Goal: Transaction & Acquisition: Purchase product/service

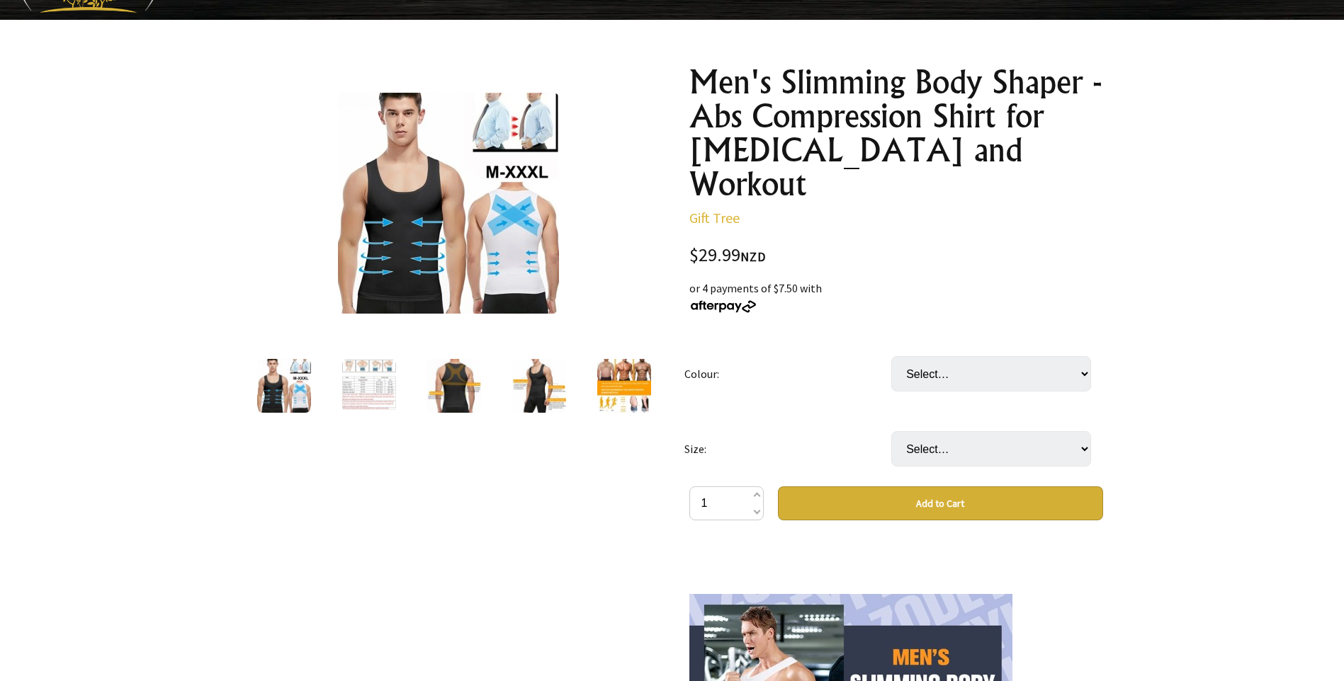
scroll to position [142, 0]
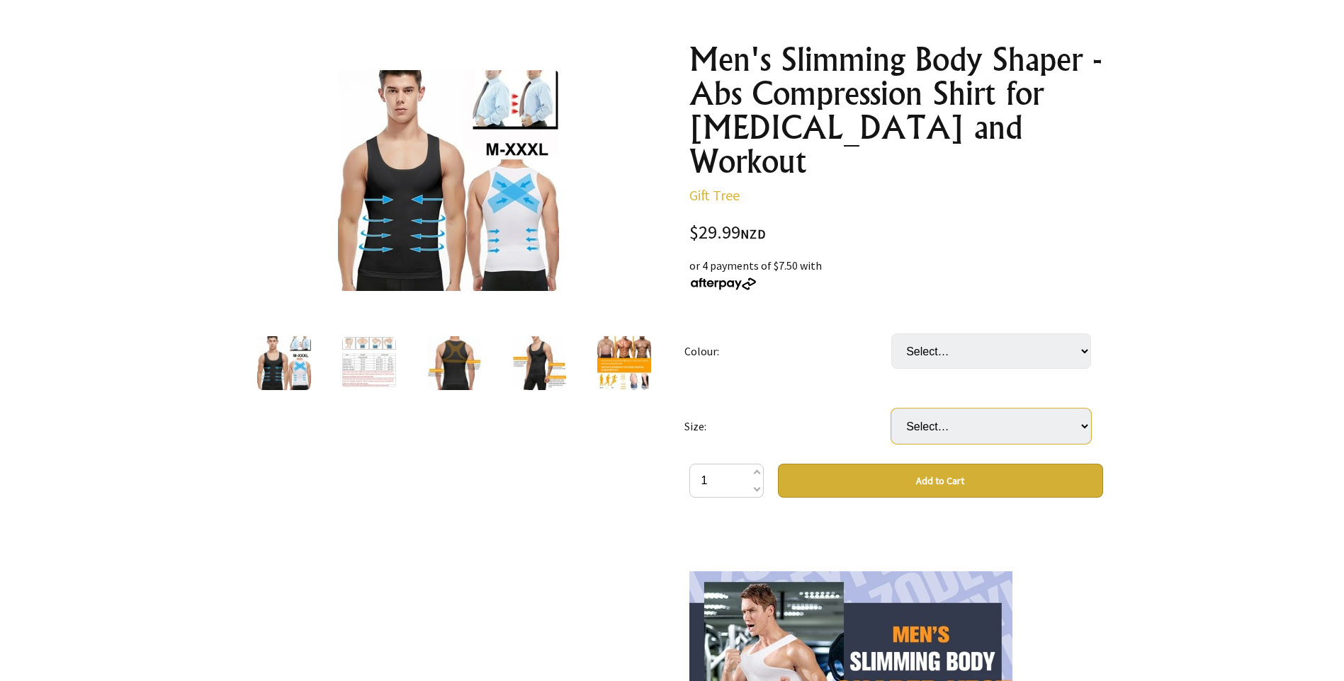
click at [1079, 409] on select "Select… S M L XL XXL" at bounding box center [991, 426] width 200 height 35
select select "XXL"
click at [891, 409] on select "Select… S M L XL XXL" at bounding box center [991, 426] width 200 height 35
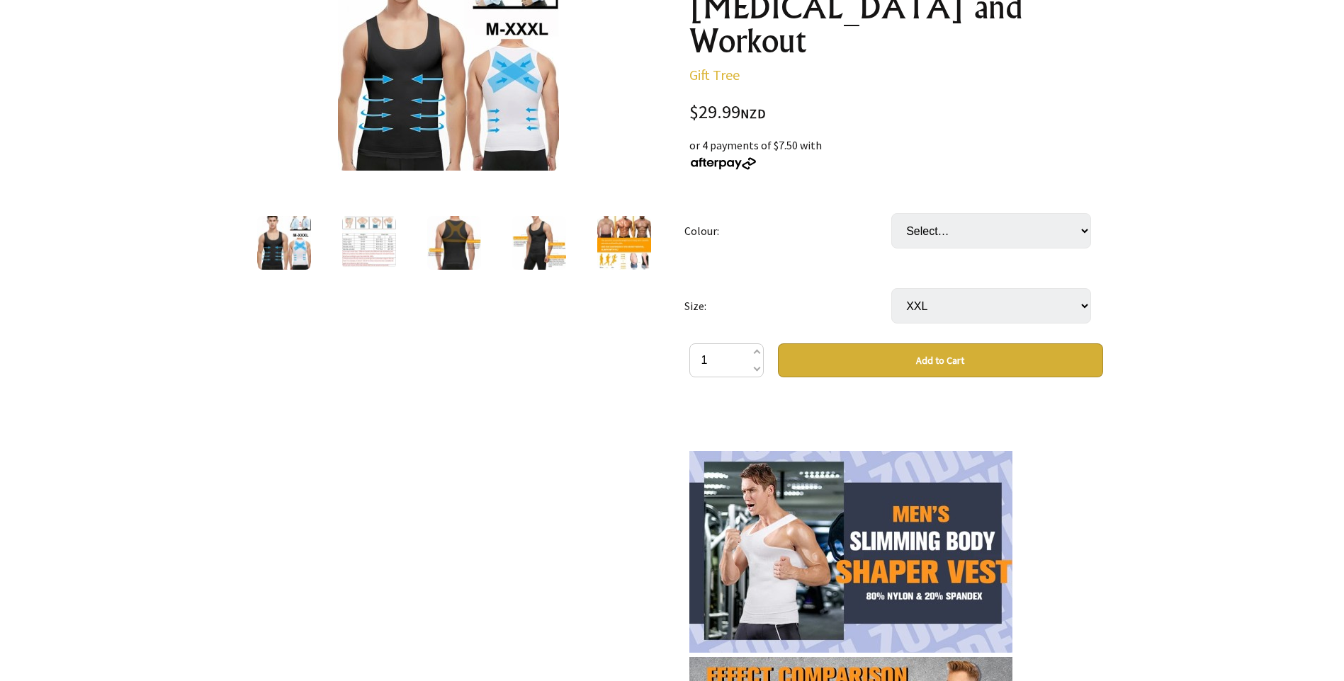
scroll to position [212, 0]
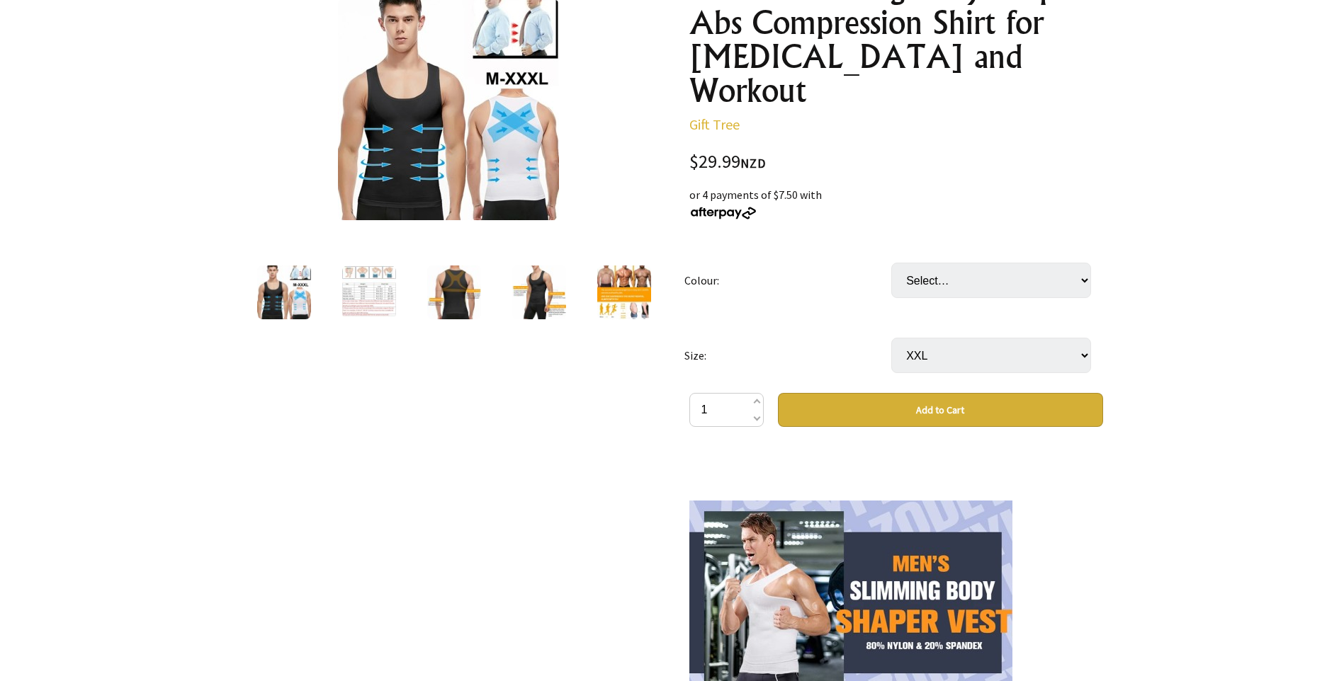
click at [374, 285] on img at bounding box center [369, 293] width 54 height 54
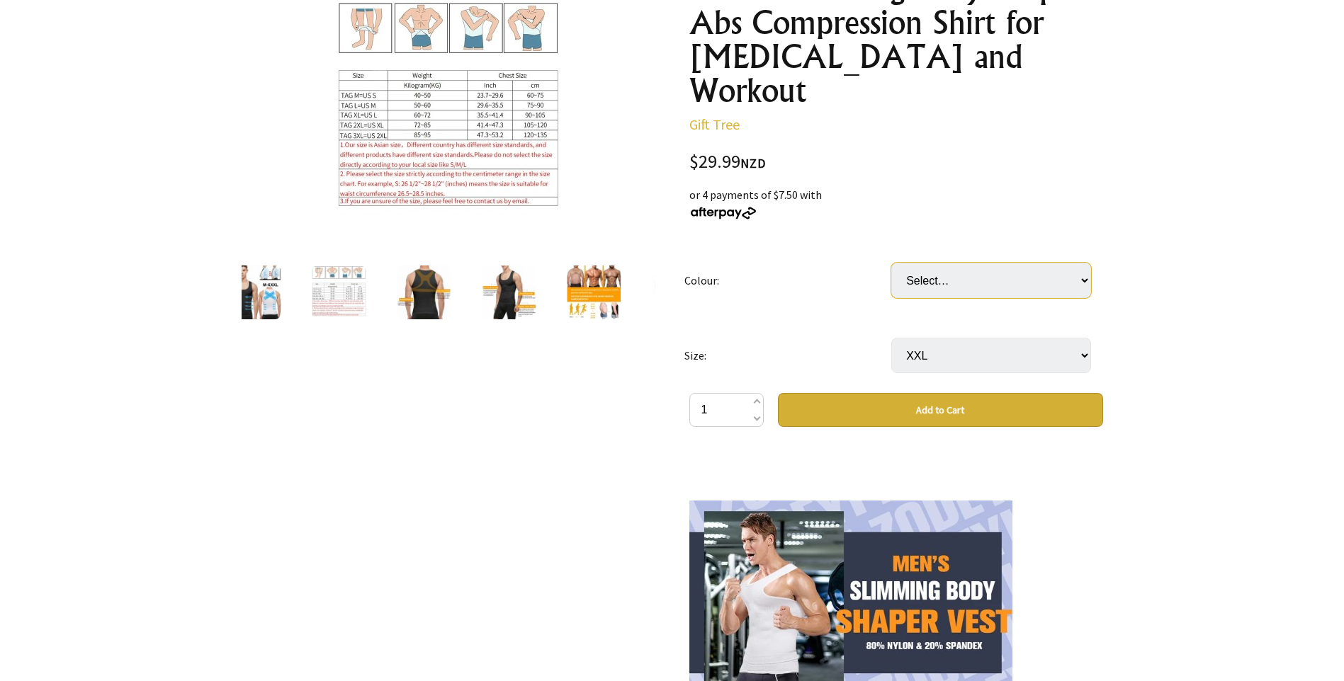
click at [1065, 263] on select "Select… Black White" at bounding box center [991, 280] width 200 height 35
select select "White"
click at [891, 263] on select "Select… Black White" at bounding box center [991, 280] width 200 height 35
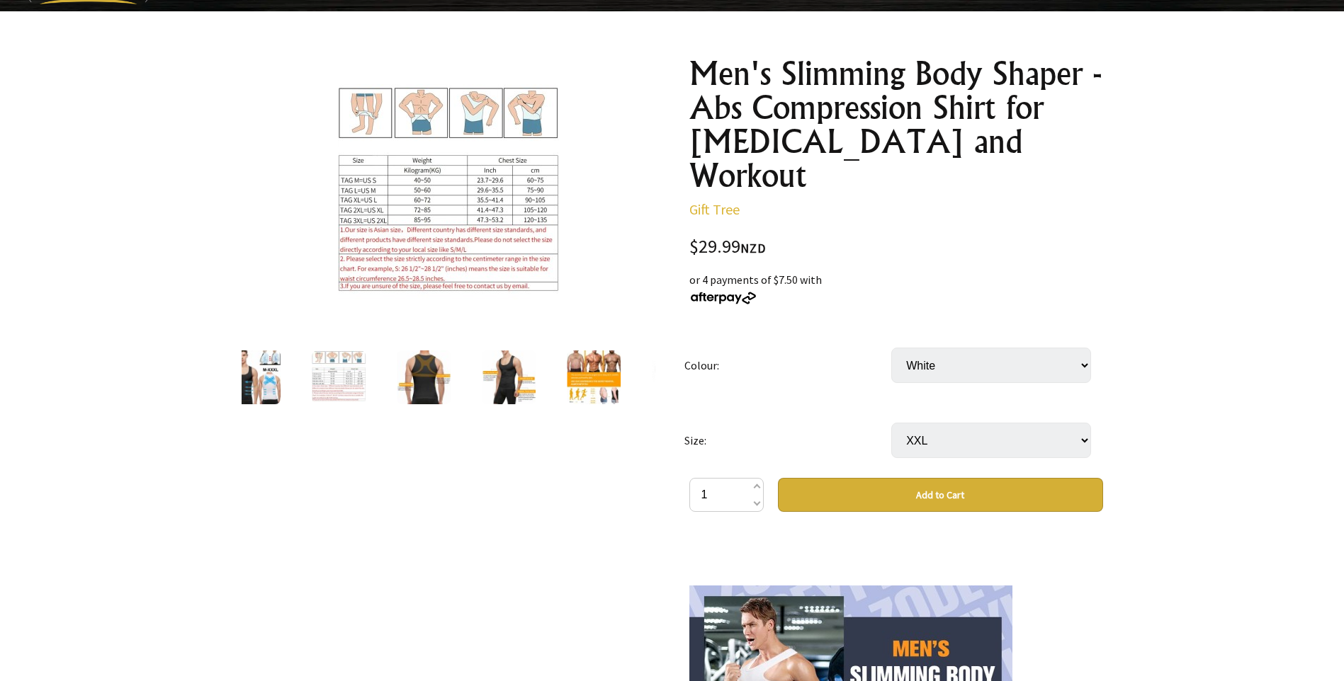
scroll to position [0, 0]
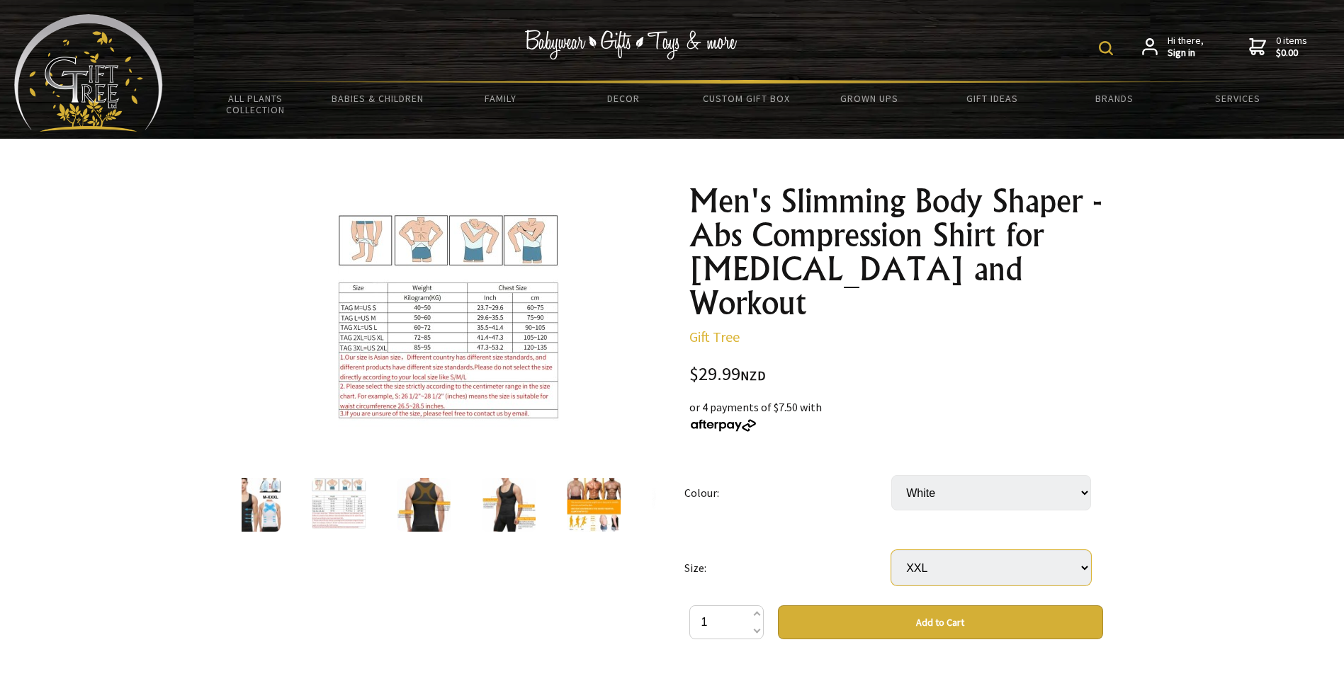
click at [1079, 550] on select "Select… S M L XL XXL" at bounding box center [991, 567] width 200 height 35
click at [997, 606] on button "Add to Cart" at bounding box center [940, 623] width 325 height 34
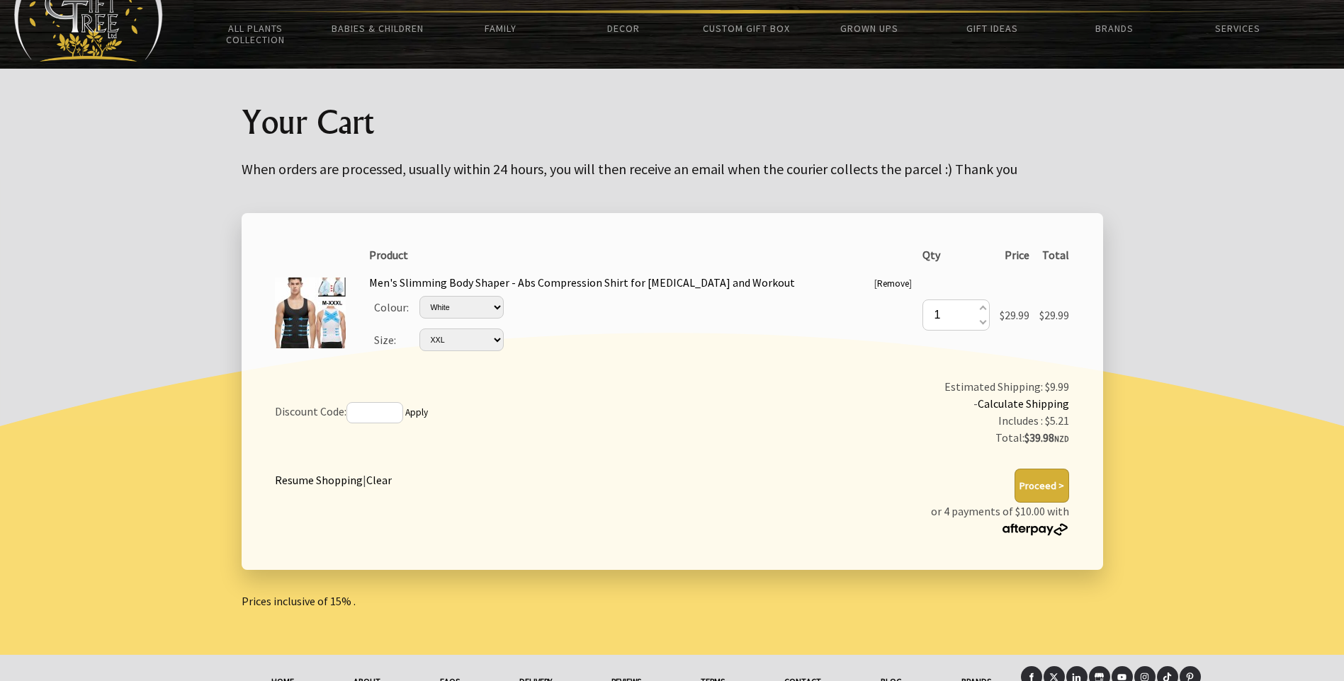
scroll to position [71, 0]
click at [1043, 482] on button "Proceed >" at bounding box center [1041, 485] width 55 height 34
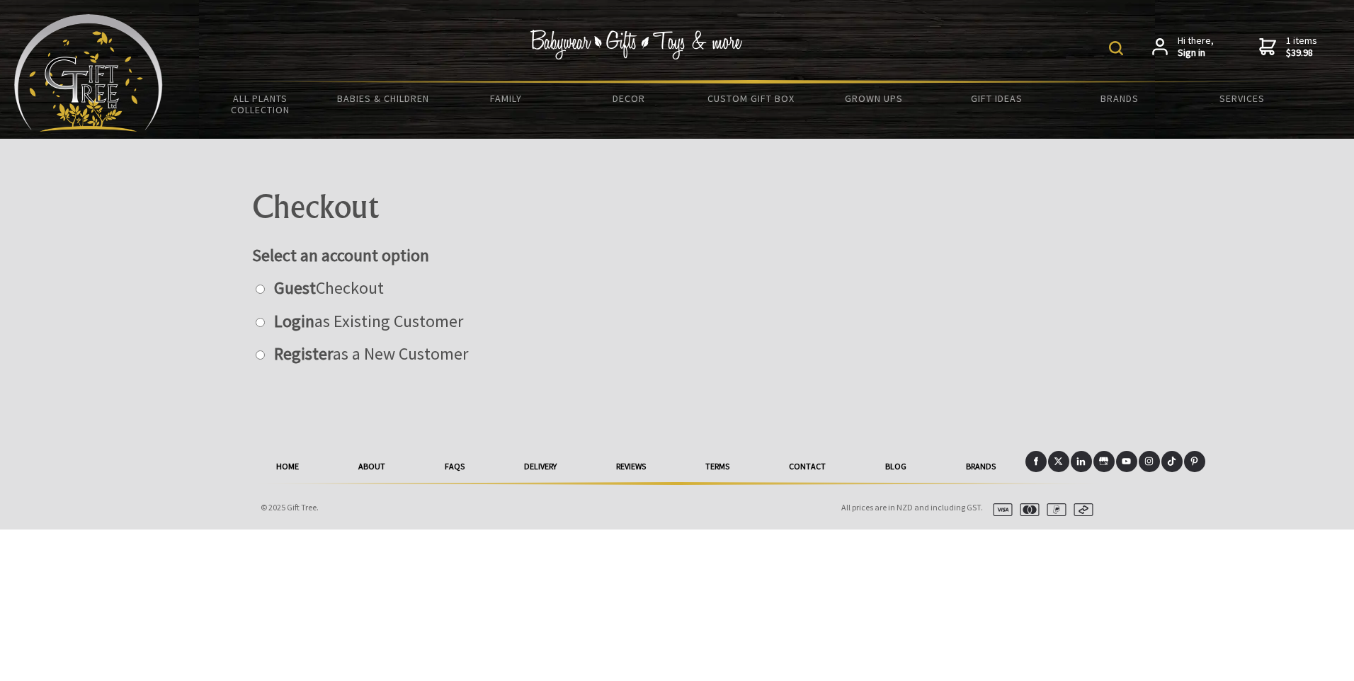
click at [271, 288] on label "Guest Checkout" at bounding box center [325, 288] width 117 height 22
click at [265, 288] on input "radio" at bounding box center [260, 289] width 9 height 9
radio input "true"
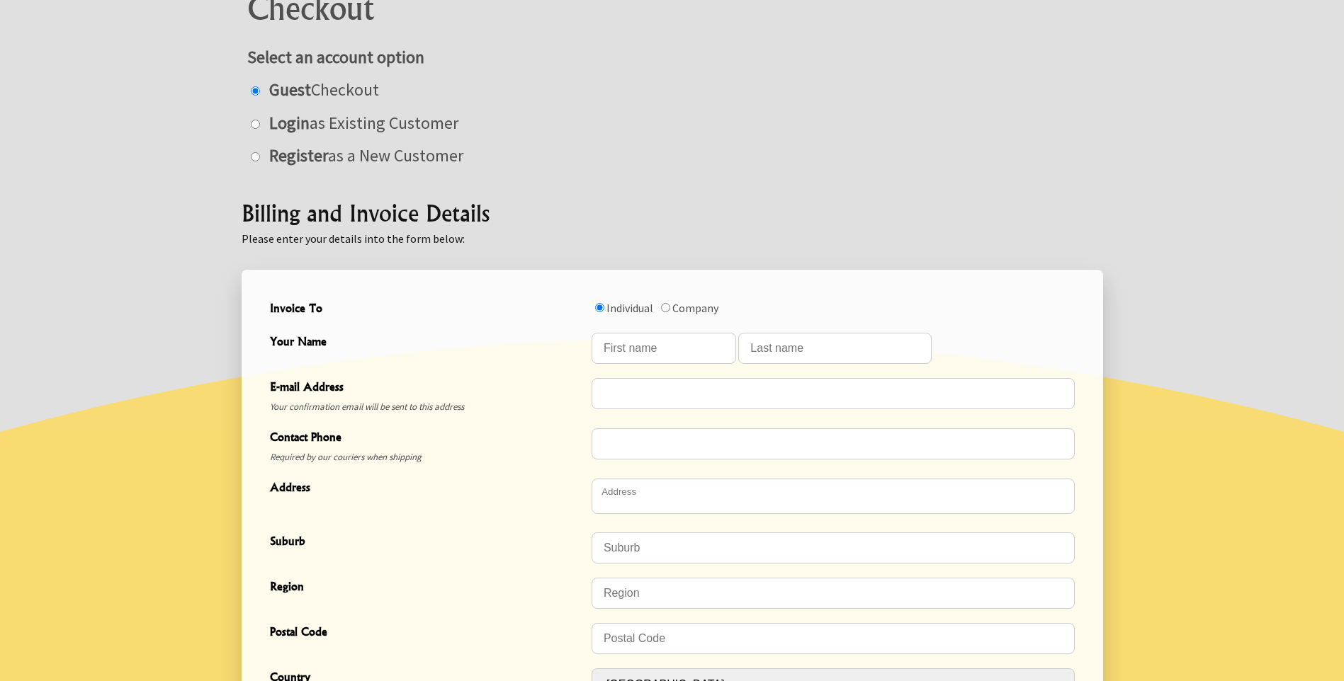
scroll to position [212, 0]
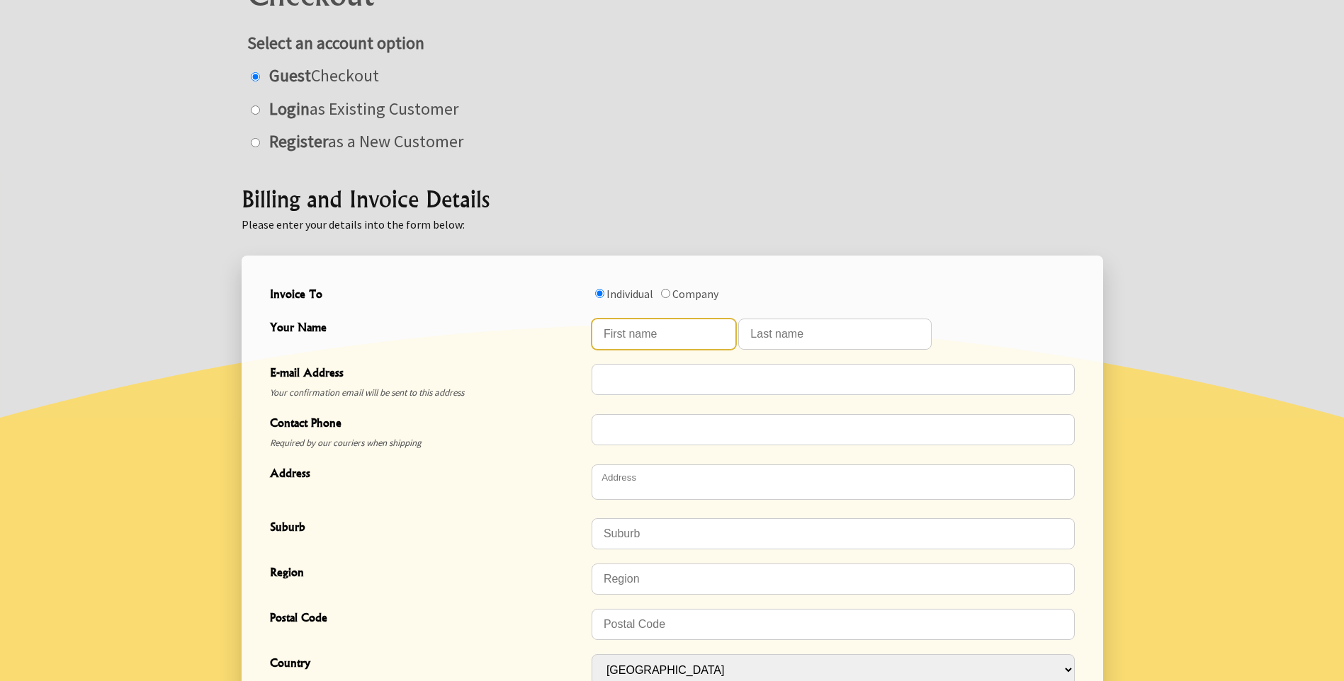
click at [625, 329] on input "Your Name" at bounding box center [663, 334] width 144 height 31
type input "Jeremy"
type input "Rogers"
type input "jrogersbuilder@gmail.com"
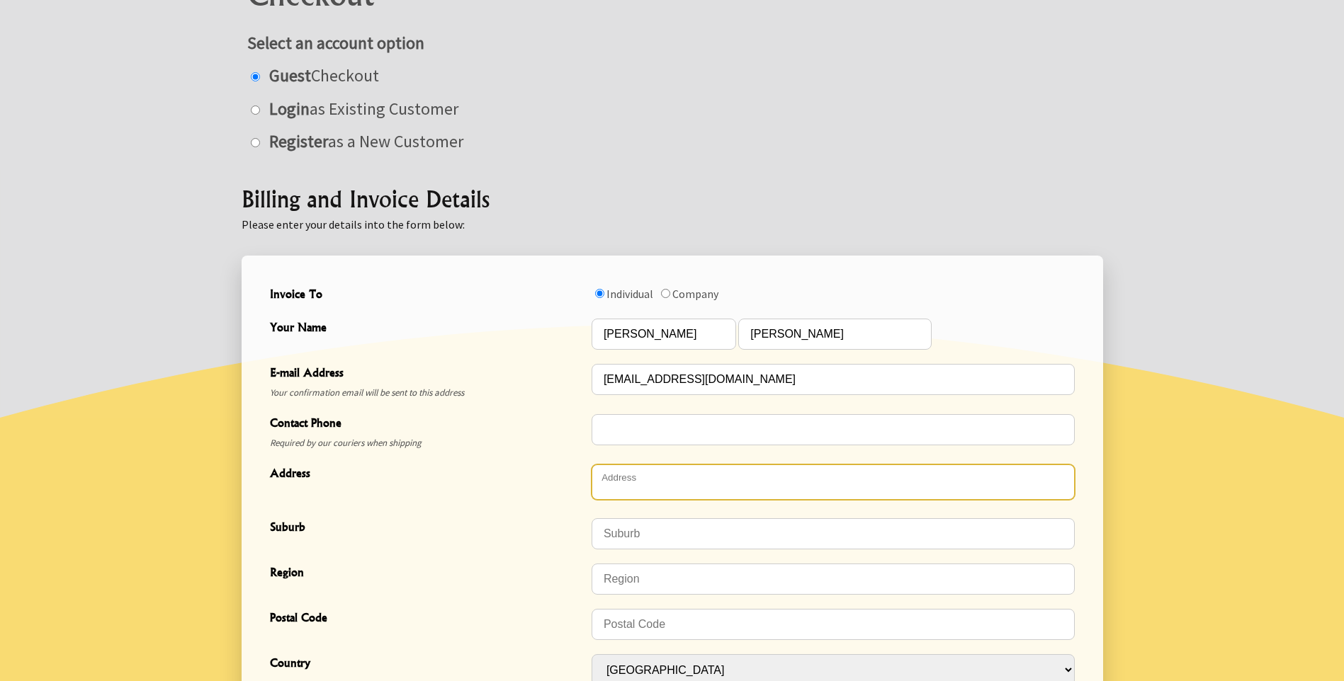
type textarea "4 Katarina Grove"
type input "Tawa"
type input "5028"
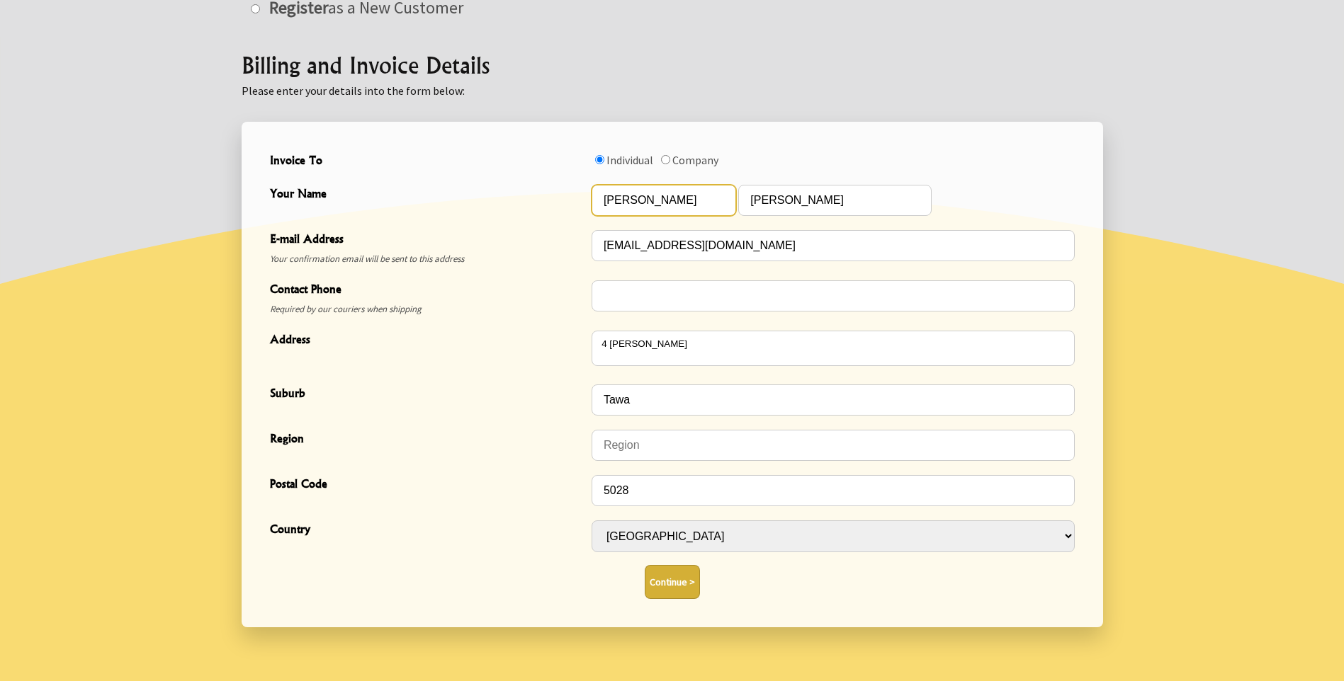
scroll to position [354, 0]
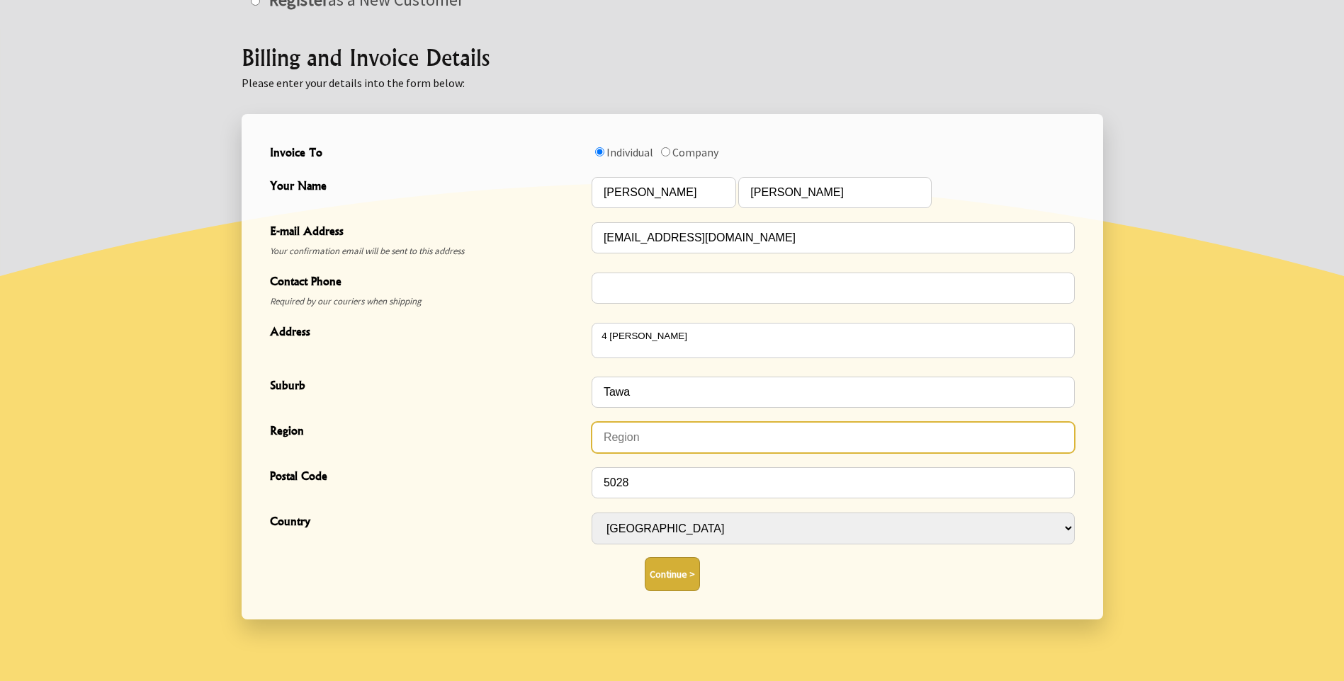
click at [665, 434] on input "Region" at bounding box center [832, 437] width 483 height 31
type input "Wellington"
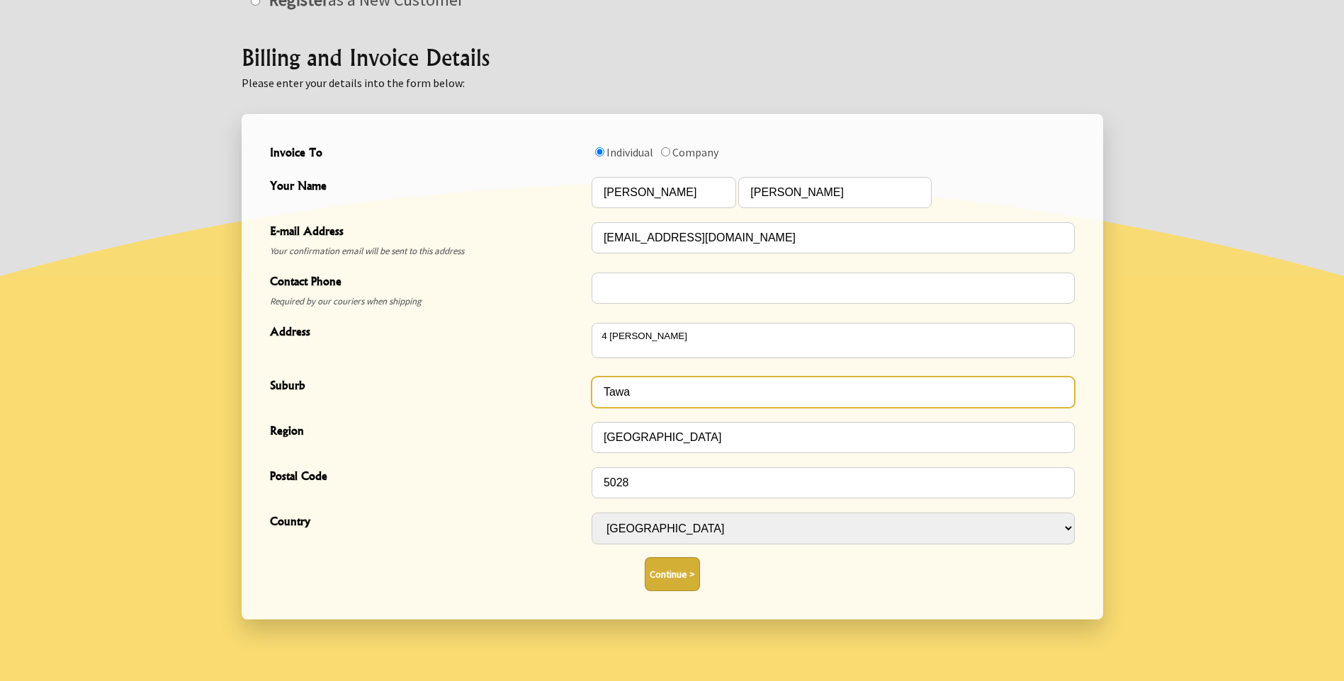
click at [660, 392] on input "Tawa" at bounding box center [832, 392] width 483 height 31
type input "Tawa, Wellington"
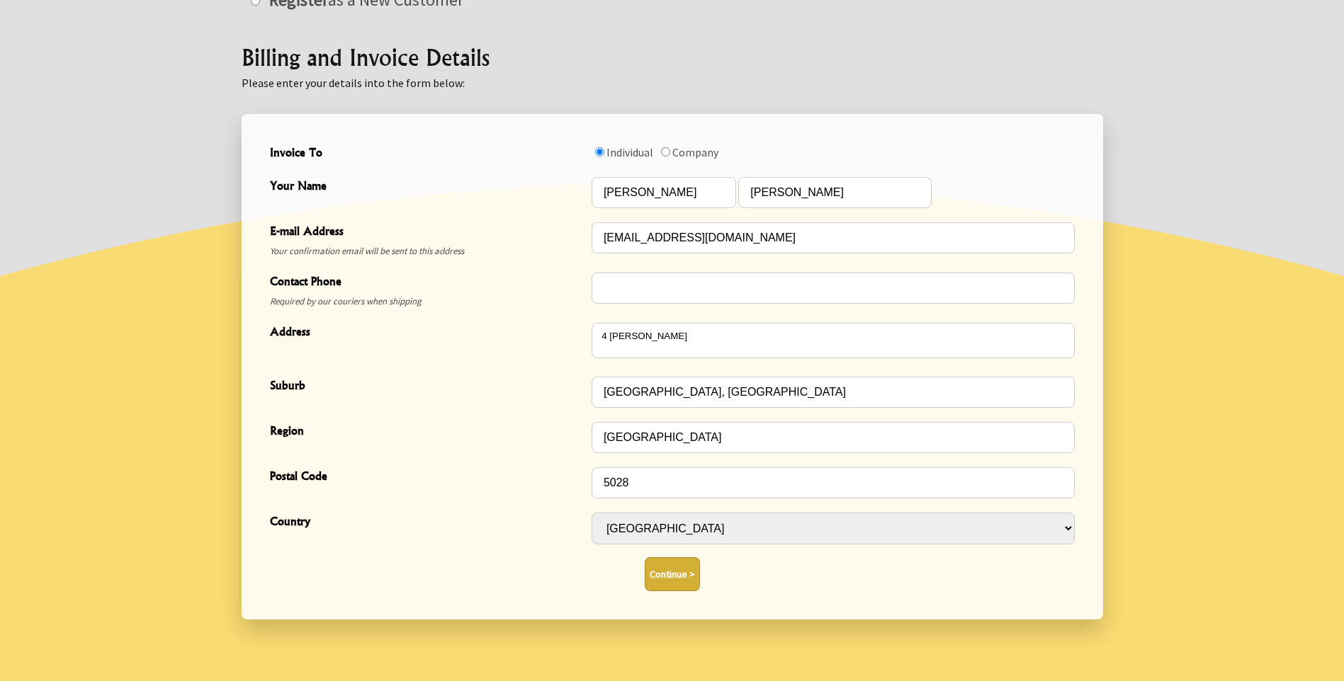
click at [844, 572] on div "Continue >" at bounding box center [672, 574] width 805 height 34
click at [682, 573] on button "Continue >" at bounding box center [672, 574] width 55 height 34
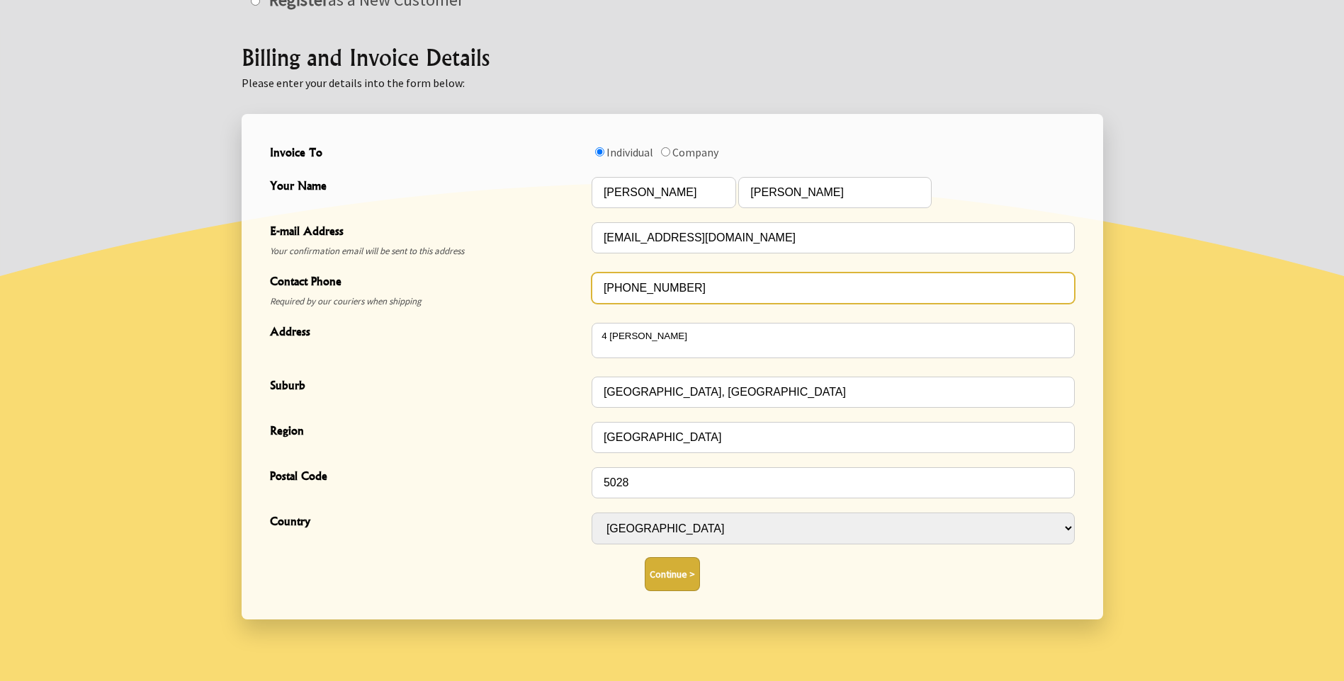
type input "+64275168827"
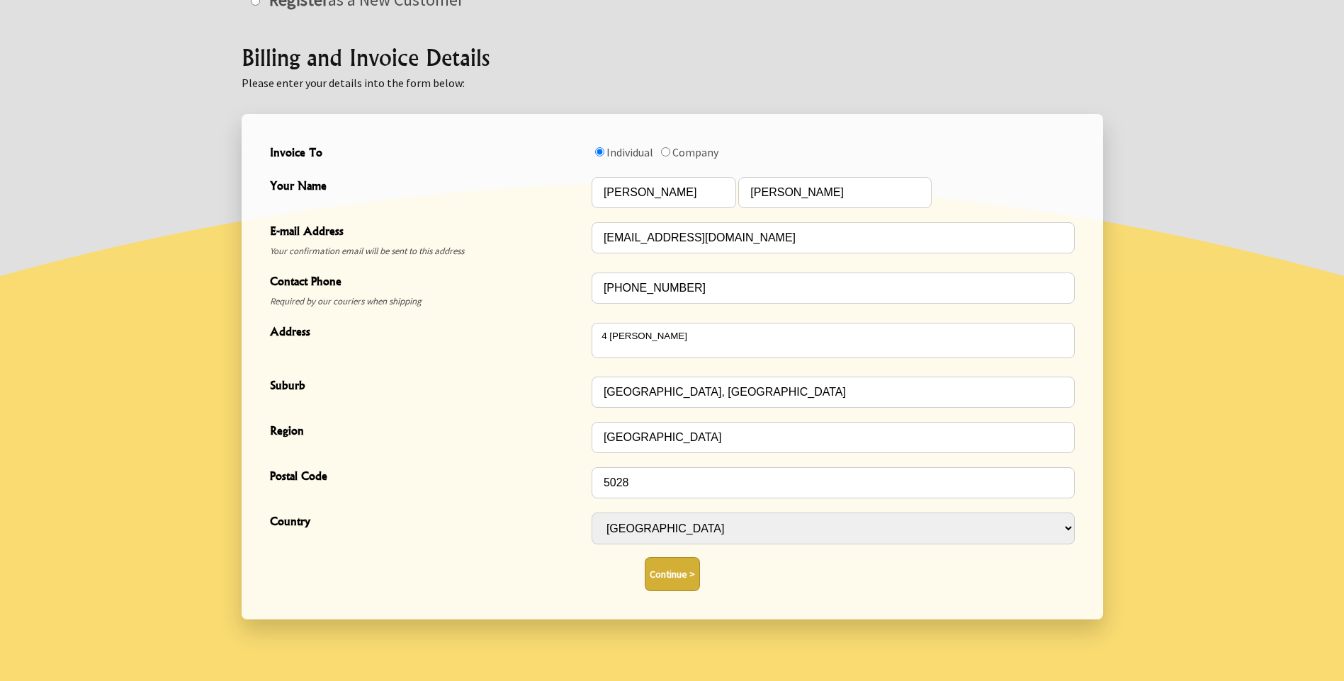
click at [667, 577] on button "Continue >" at bounding box center [672, 574] width 55 height 34
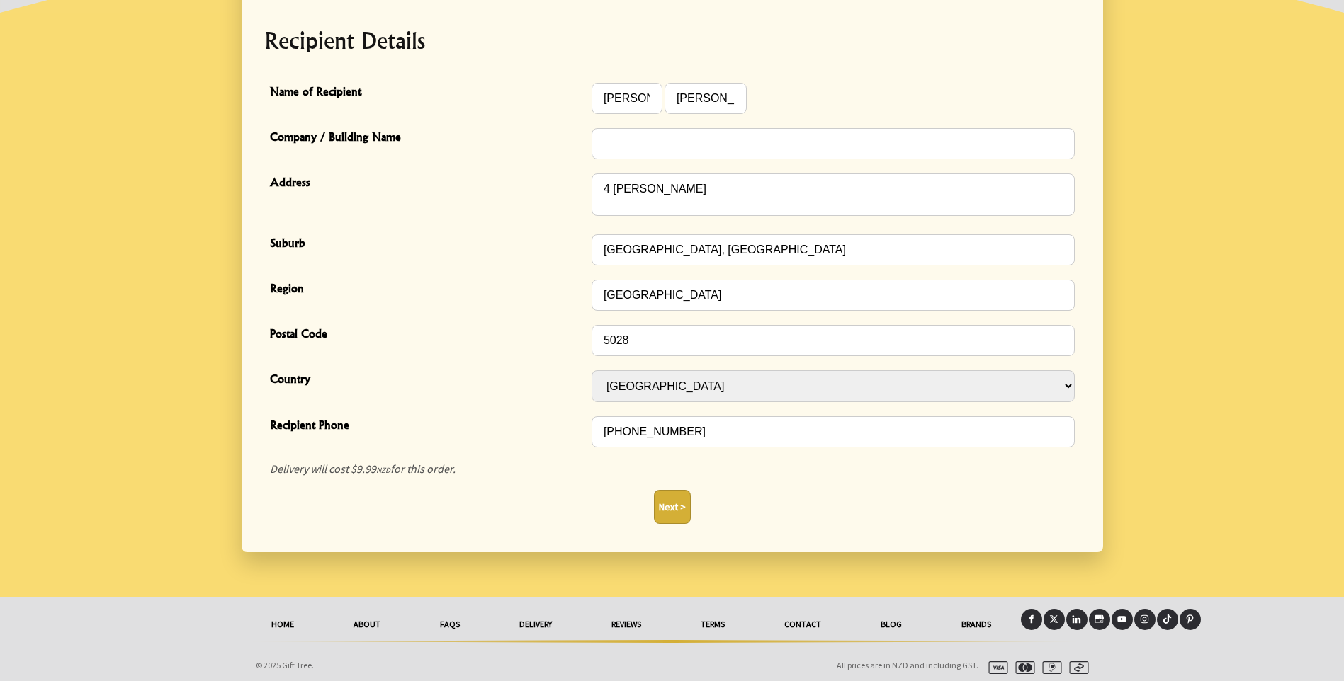
scroll to position [380, 0]
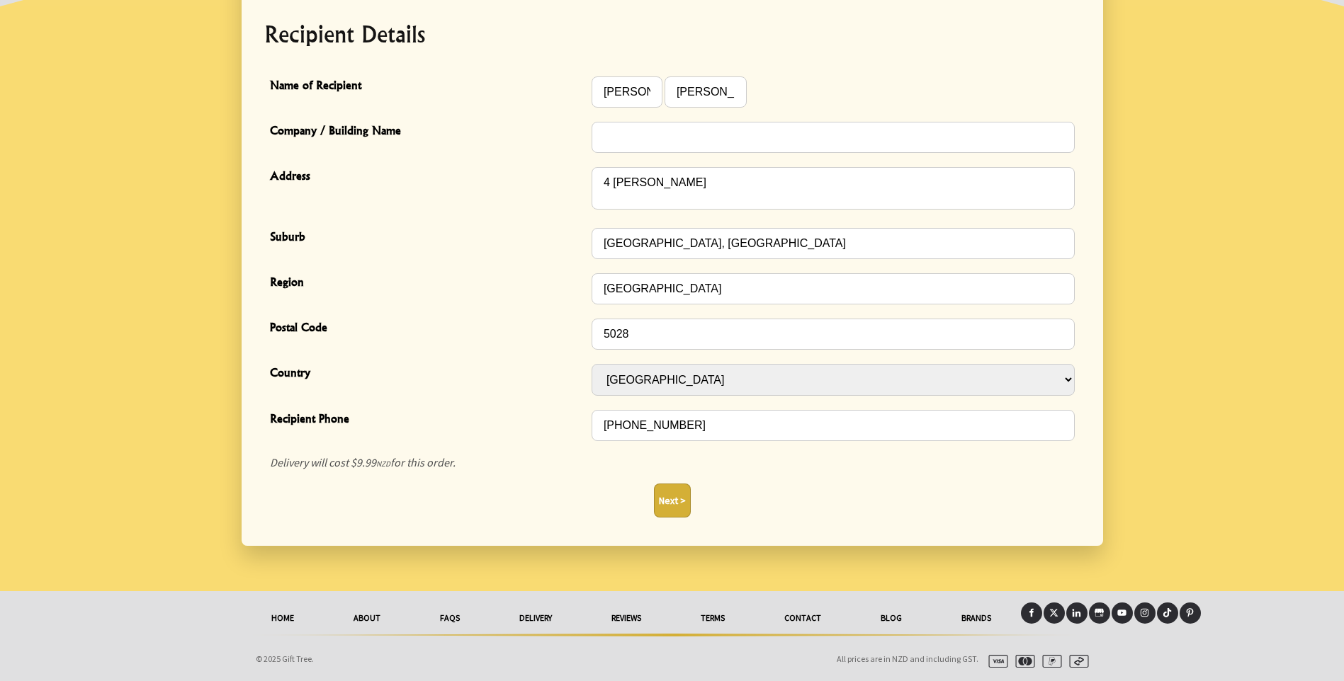
click at [674, 499] on button "Next >" at bounding box center [672, 501] width 37 height 34
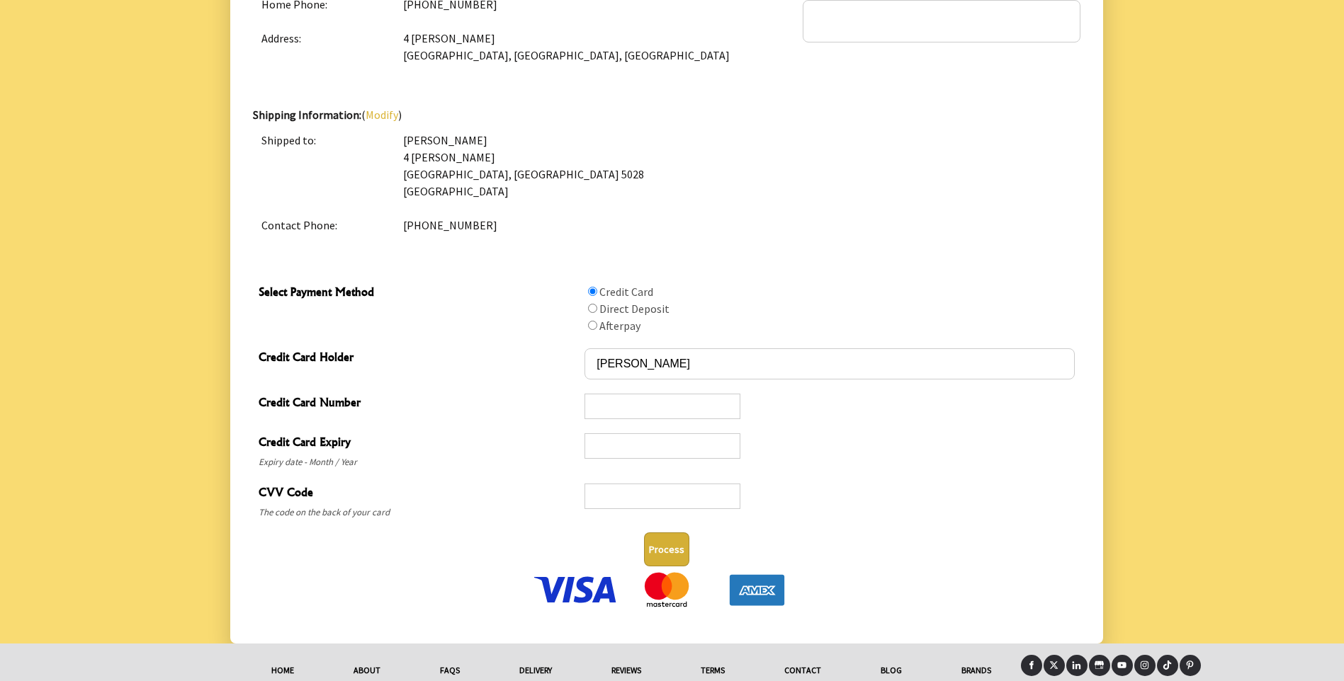
scroll to position [567, 0]
click at [667, 536] on button "Process" at bounding box center [666, 549] width 45 height 34
